Goal: Check status: Check status

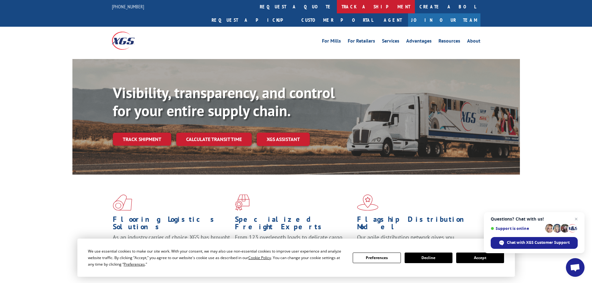
click at [337, 8] on link "track a shipment" at bounding box center [376, 6] width 78 height 13
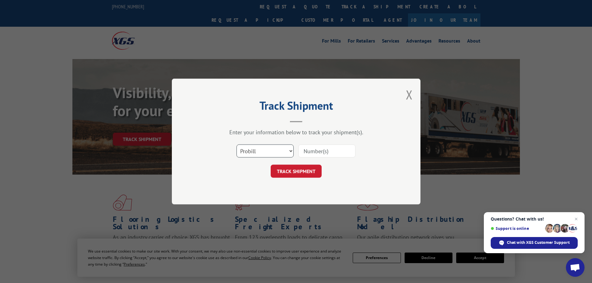
click at [254, 154] on select "Select category... Probill BOL PO" at bounding box center [264, 150] width 57 height 13
select select "bol"
click at [236, 144] on select "Select category... Probill BOL PO" at bounding box center [264, 150] width 57 height 13
paste input "5316226"
type input "5316226"
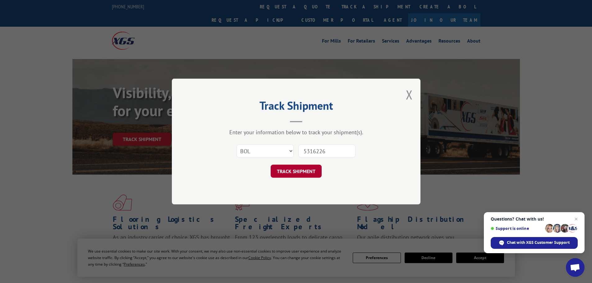
click at [305, 171] on button "TRACK SHIPMENT" at bounding box center [296, 171] width 51 height 13
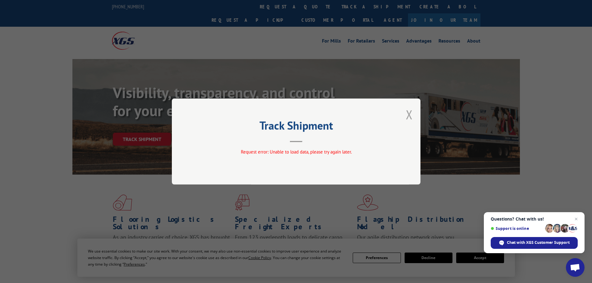
click at [411, 115] on button "Close modal" at bounding box center [409, 114] width 7 height 16
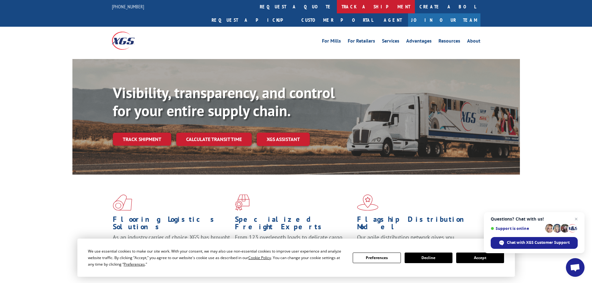
click at [337, 7] on link "track a shipment" at bounding box center [376, 6] width 78 height 13
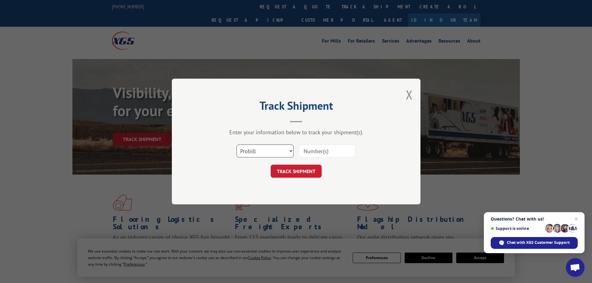
click at [253, 153] on select "Select category... Probill BOL PO" at bounding box center [264, 150] width 57 height 13
select select "bol"
click at [236, 144] on select "Select category... Probill BOL PO" at bounding box center [264, 150] width 57 height 13
click at [306, 151] on input at bounding box center [326, 150] width 57 height 13
paste input "6627357"
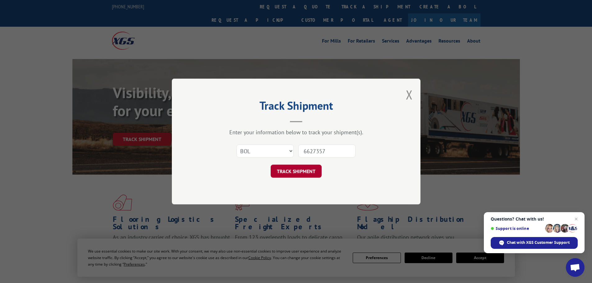
type input "6627357"
click at [292, 172] on button "TRACK SHIPMENT" at bounding box center [296, 171] width 51 height 13
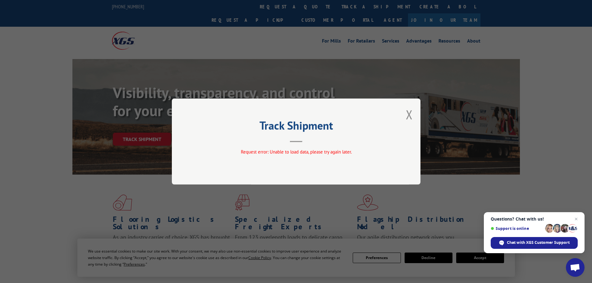
click at [402, 112] on div "Track Shipment Request error: Unable to load data, please try again later." at bounding box center [296, 141] width 248 height 86
click at [409, 113] on button "Close modal" at bounding box center [409, 114] width 7 height 16
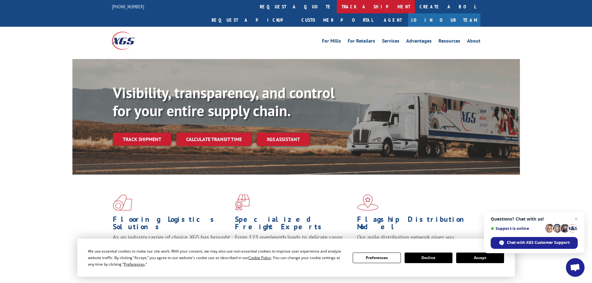
click at [337, 7] on link "track a shipment" at bounding box center [376, 6] width 78 height 13
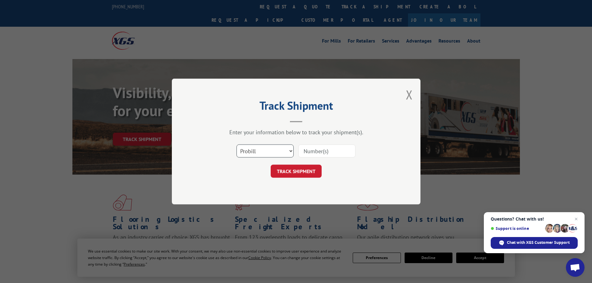
click at [258, 150] on select "Select category... Probill BOL PO" at bounding box center [264, 150] width 57 height 13
select select "bol"
click at [236, 144] on select "Select category... Probill BOL PO" at bounding box center [264, 150] width 57 height 13
click at [309, 150] on input at bounding box center [326, 150] width 57 height 13
paste input "6627357"
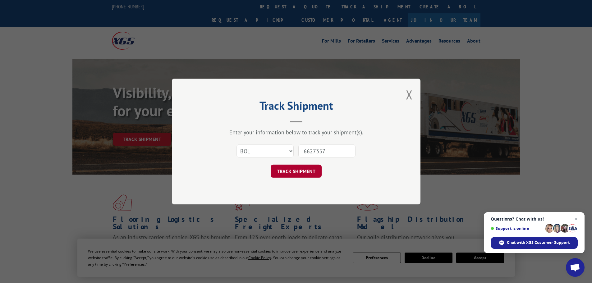
type input "6627357"
click at [296, 169] on button "TRACK SHIPMENT" at bounding box center [296, 171] width 51 height 13
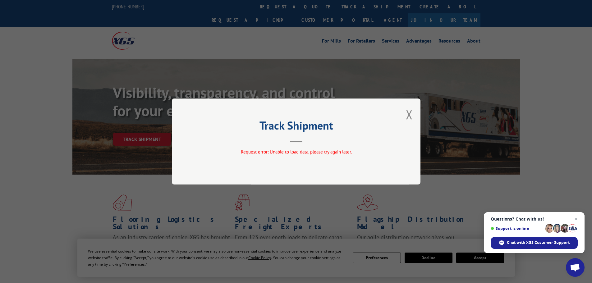
click at [412, 114] on button "Close modal" at bounding box center [409, 114] width 7 height 16
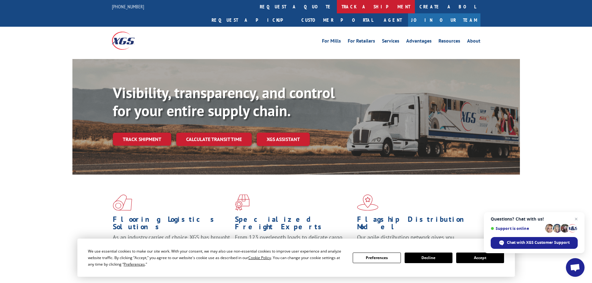
click at [337, 7] on link "track a shipment" at bounding box center [376, 6] width 78 height 13
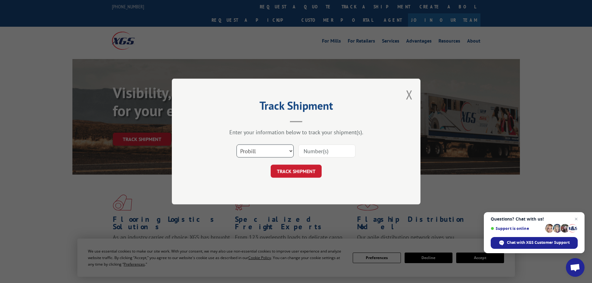
click at [256, 150] on select "Select category... Probill BOL PO" at bounding box center [264, 150] width 57 height 13
select select "bol"
click at [236, 144] on select "Select category... Probill BOL PO" at bounding box center [264, 150] width 57 height 13
click at [310, 151] on input at bounding box center [326, 150] width 57 height 13
paste input "5225813"
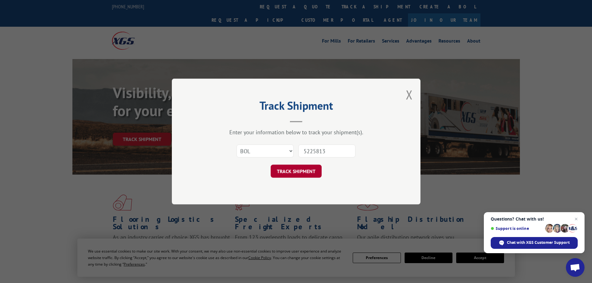
type input "5225813"
click at [298, 174] on button "TRACK SHIPMENT" at bounding box center [296, 171] width 51 height 13
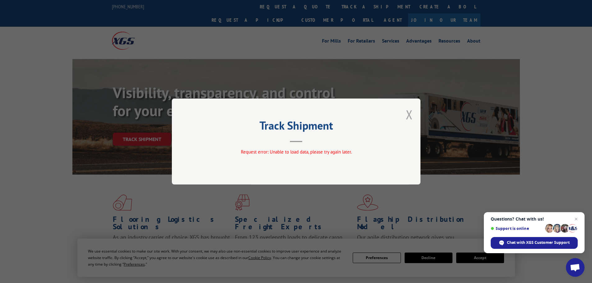
click at [408, 115] on button "Close modal" at bounding box center [409, 114] width 7 height 16
